Goal: Book appointment/travel/reservation

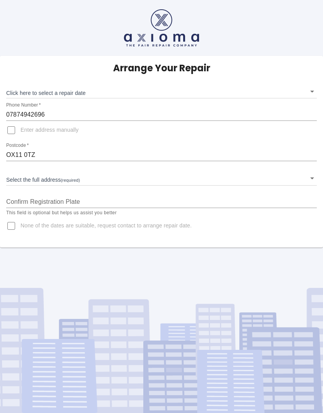
click at [274, 98] on body "Arrange Your Repair Click here to select a repair date ​ Phone Number   * 07874…" at bounding box center [161, 206] width 323 height 413
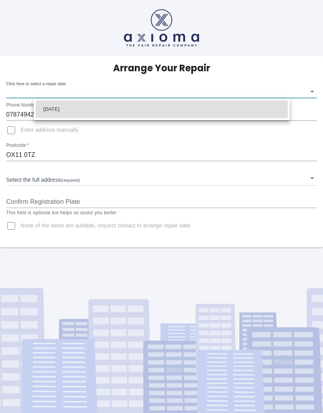
click at [264, 109] on li "[DATE]" at bounding box center [162, 109] width 252 height 18
type input "[DATE]T00:00:00.000Z"
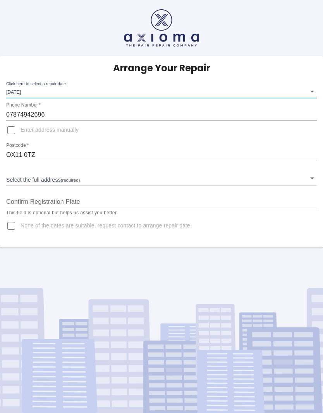
click at [33, 177] on body "Arrange Your Repair Click here to select a repair date [DATE] [DATE]T00:00:00.0…" at bounding box center [161, 206] width 323 height 413
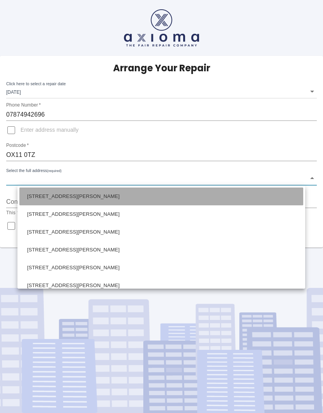
click at [34, 194] on li "[STREET_ADDRESS][PERSON_NAME]" at bounding box center [161, 197] width 284 height 18
type input "[STREET_ADDRESS][PERSON_NAME]"
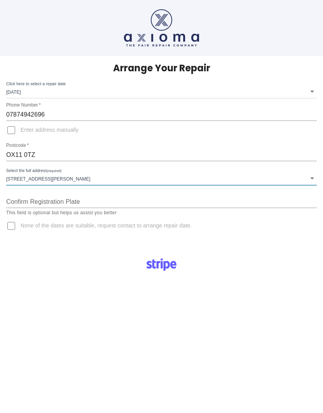
click at [21, 181] on body "Arrange Your Repair Click here to select a repair date [DATE] [DATE]T00:00:00.0…" at bounding box center [161, 287] width 323 height 574
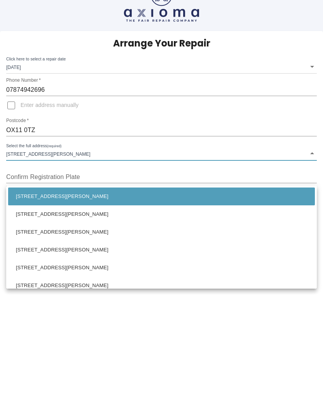
scroll to position [25, 0]
click at [40, 312] on div at bounding box center [161, 206] width 323 height 413
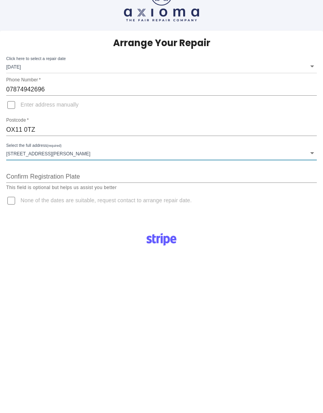
click at [20, 174] on input "Confirm Registration Plate" at bounding box center [161, 177] width 311 height 12
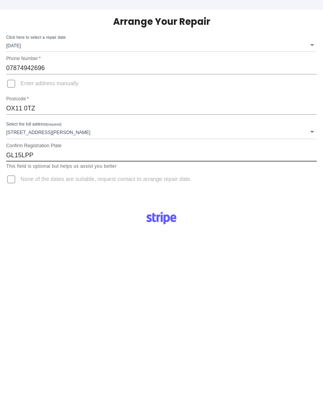
scroll to position [46, 0]
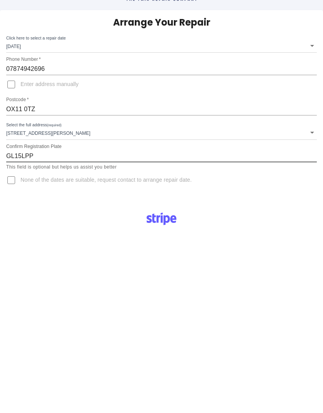
type input "GL15LPP"
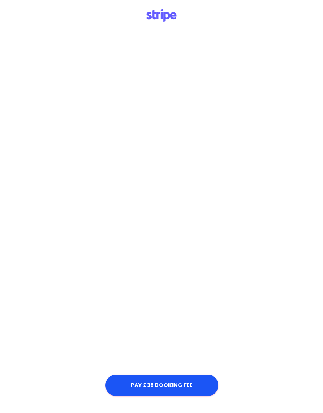
scroll to position [249, 0]
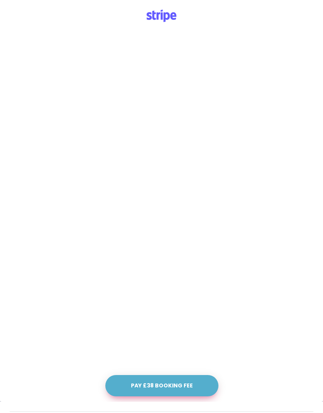
click at [133, 384] on button "Pay £38 Booking Fee" at bounding box center [161, 385] width 113 height 21
